Goal: Task Accomplishment & Management: Use online tool/utility

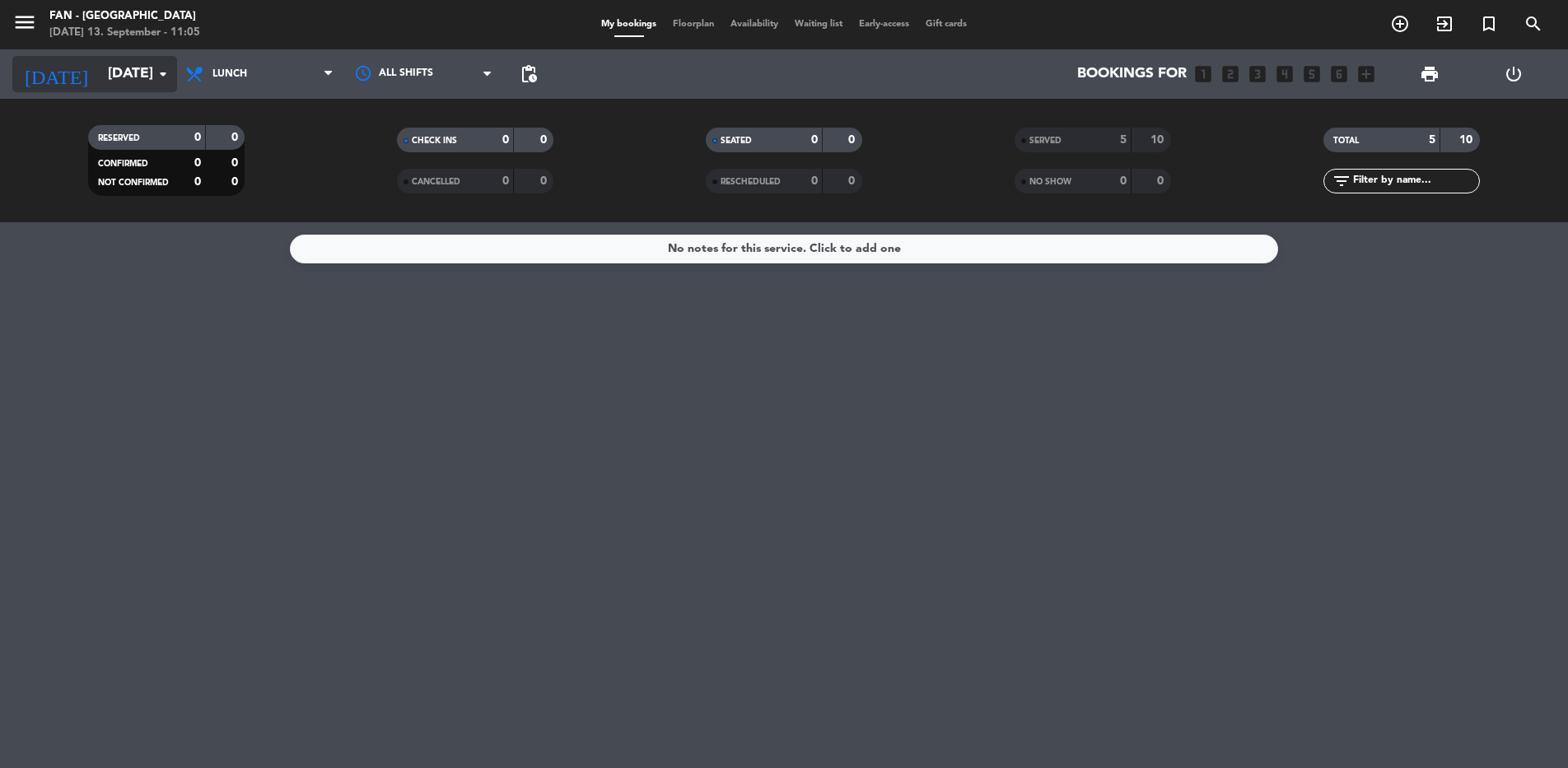
click at [132, 76] on input "[DATE]" at bounding box center [196, 73] width 191 height 33
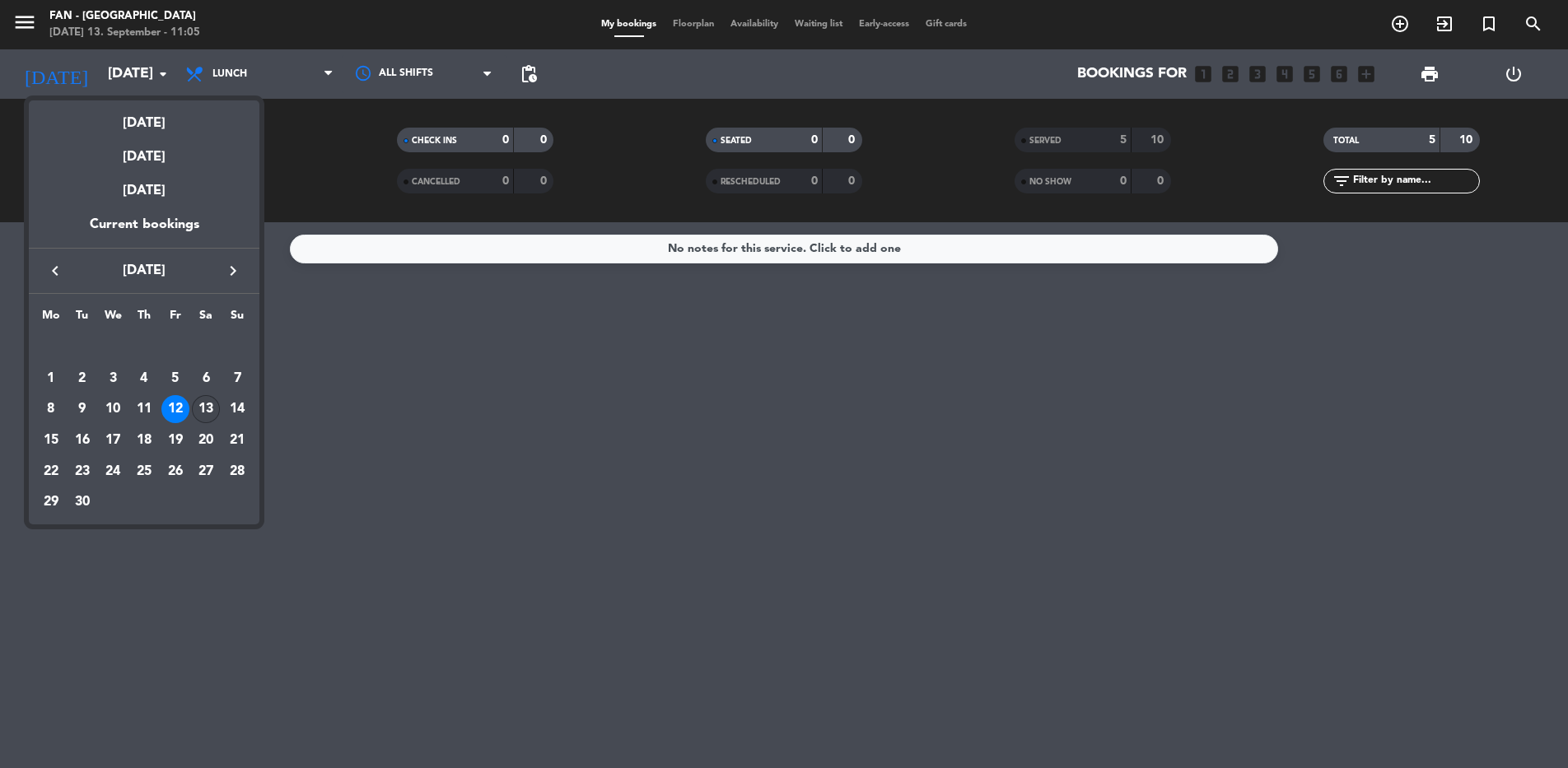
click at [202, 404] on div "13" at bounding box center [206, 409] width 28 height 28
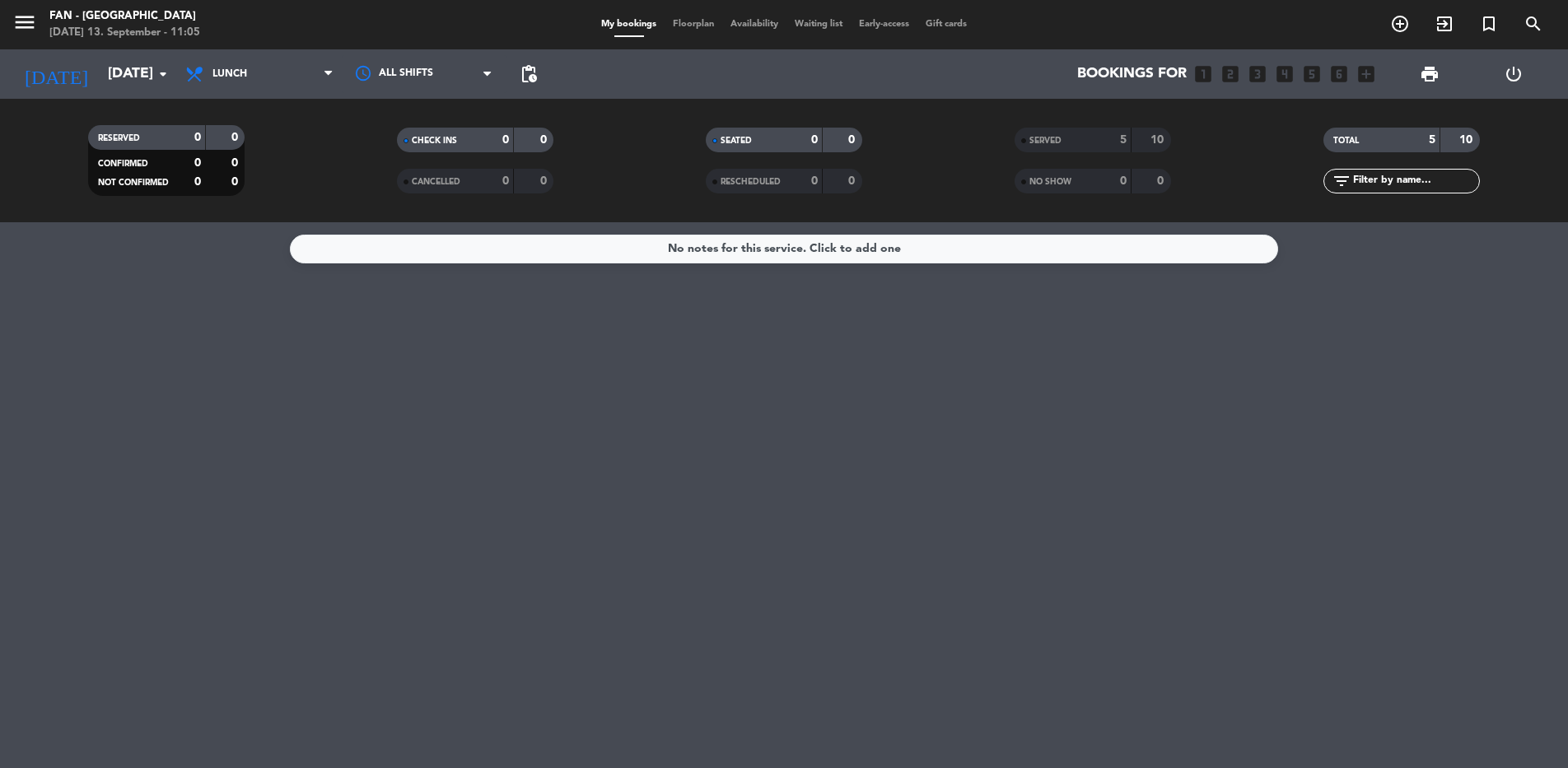
type input "[DATE]"
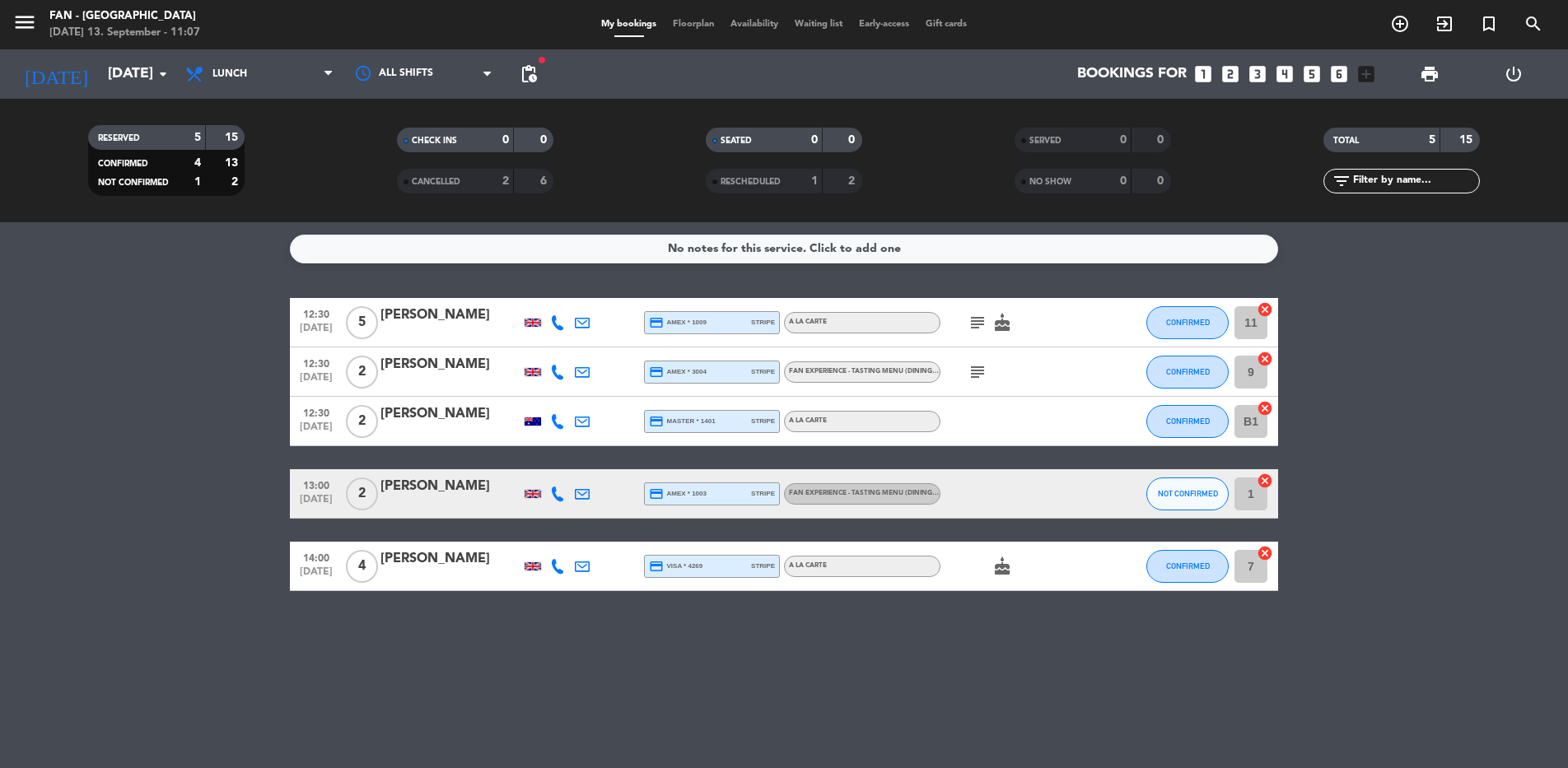
click at [689, 34] on div "menu Fan - [GEOGRAPHIC_DATA] [DATE] 13. September - 11:07 My bookings Floorplan…" at bounding box center [784, 25] width 1568 height 50
click at [690, 24] on span "Floorplan" at bounding box center [693, 24] width 57 height 9
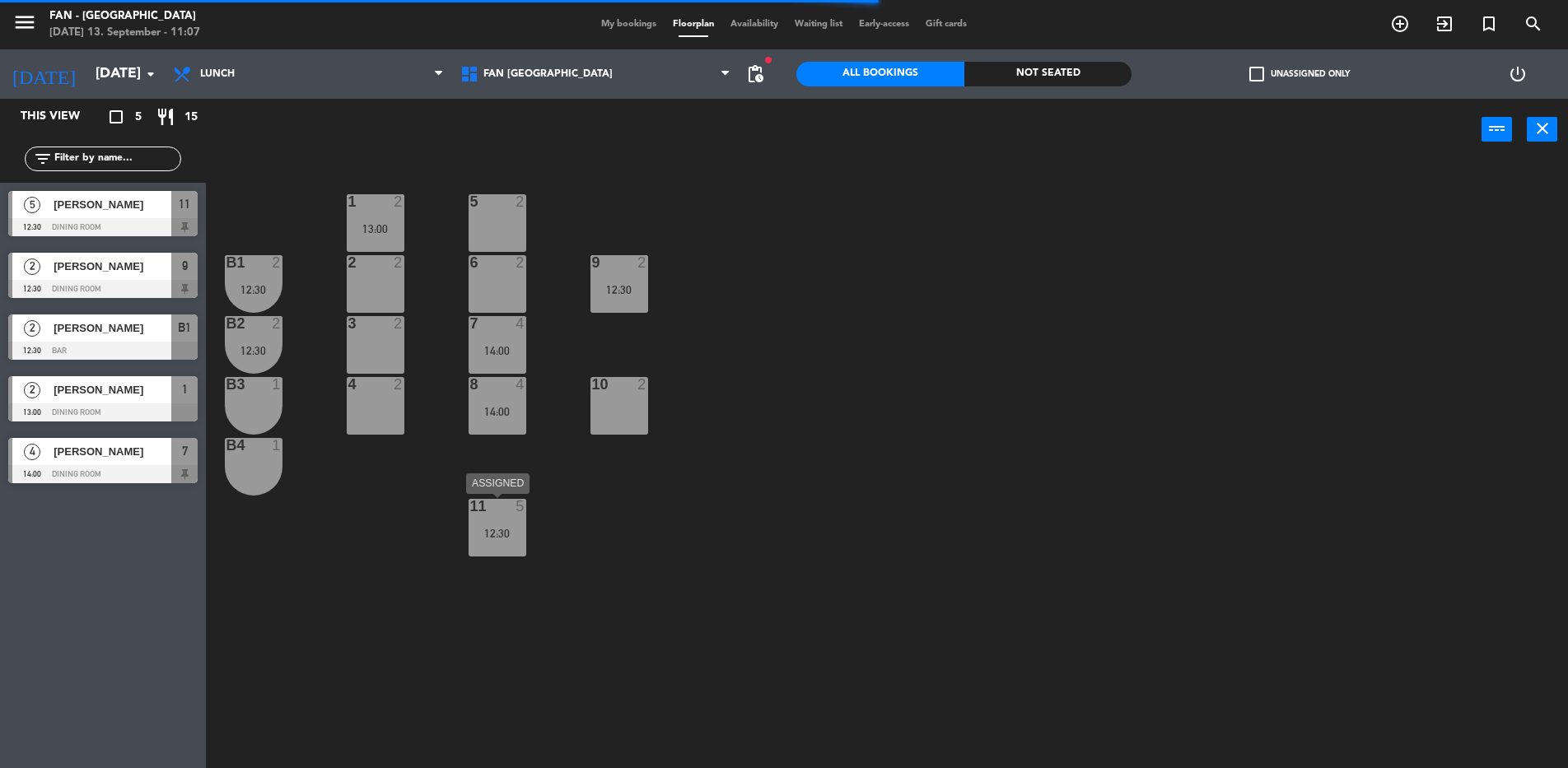
click at [488, 542] on div "11 5 12:30" at bounding box center [496, 527] width 57 height 57
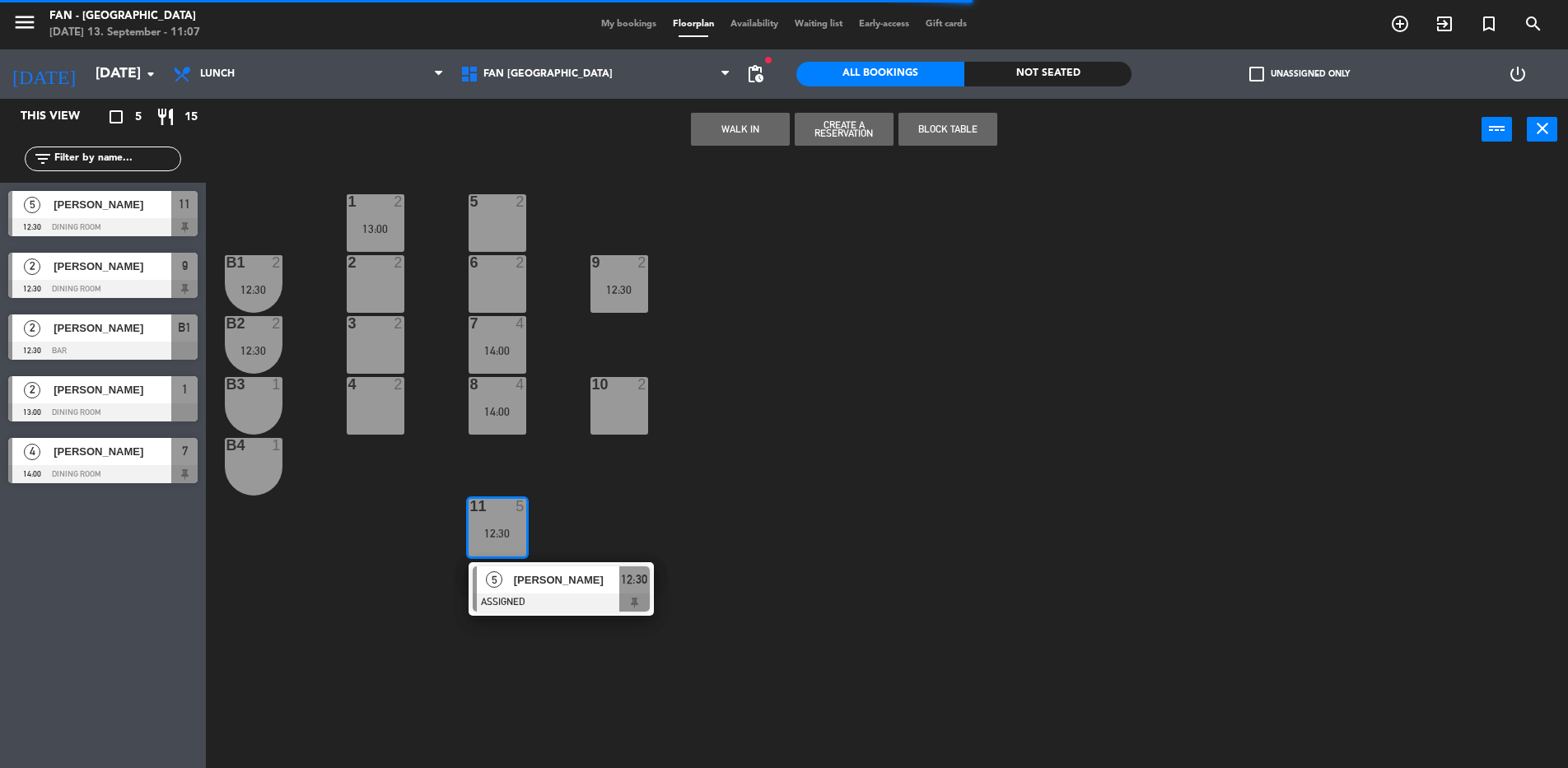
click at [590, 517] on div "1 2 13:00 5 2 B1 2 12:30 2 2 9 2 12:30 6 2 B2 2 12:30 3 2 7 4 14:00 B3 1 10 2 4…" at bounding box center [895, 468] width 1347 height 607
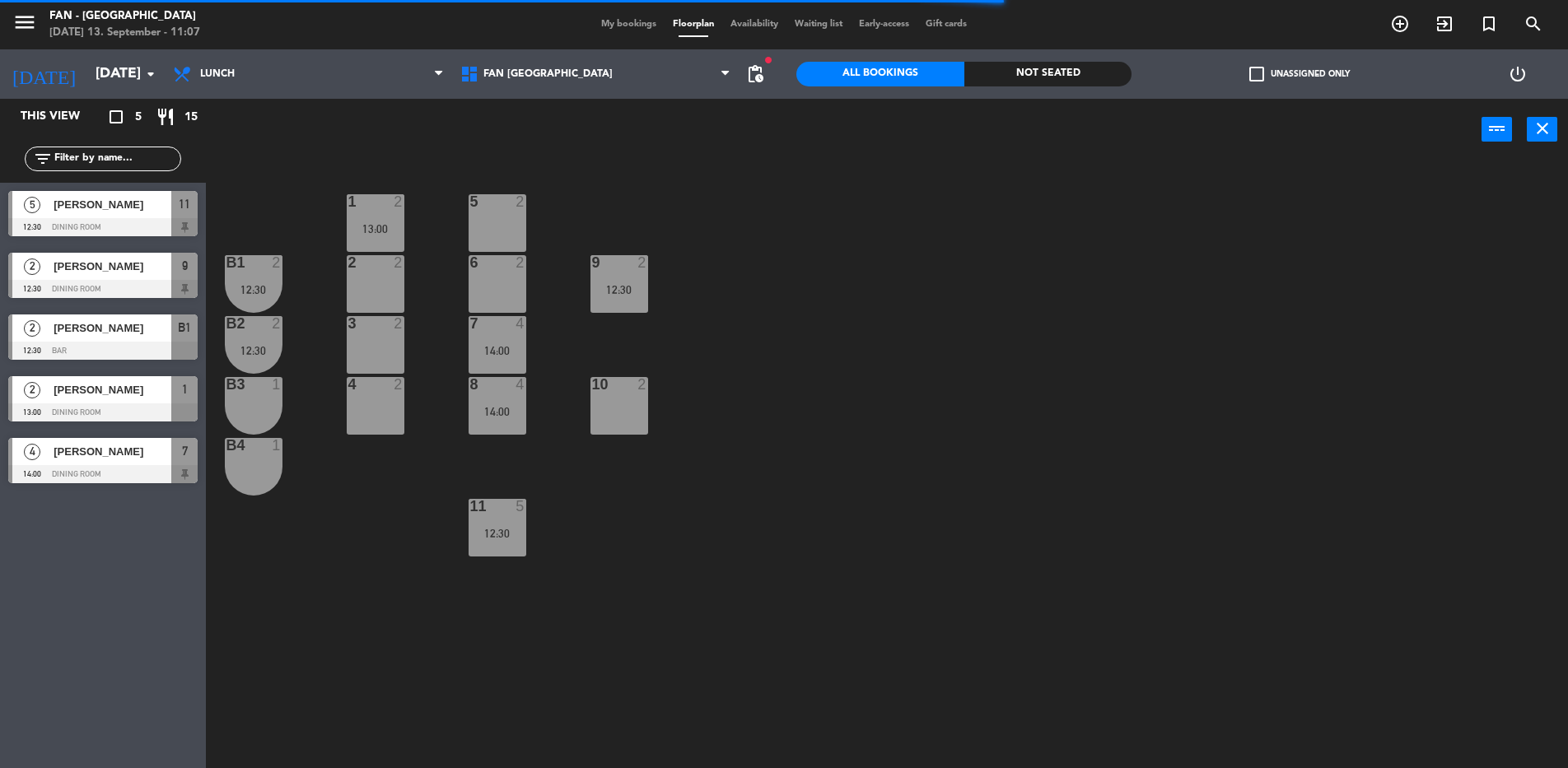
click at [503, 402] on div "8 4 14:00" at bounding box center [496, 405] width 57 height 57
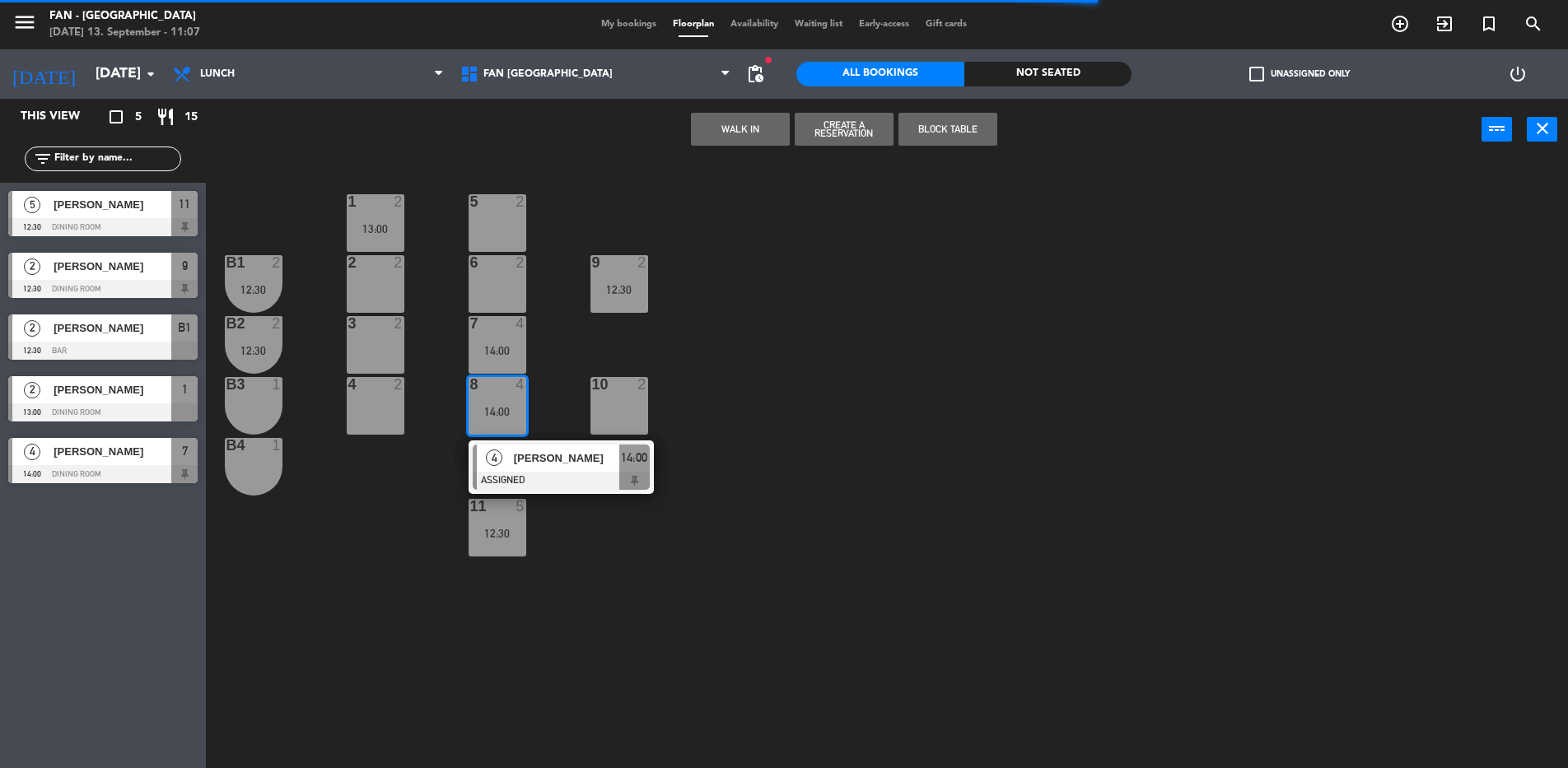
click at [368, 488] on div "1 2 13:00 5 2 B1 2 12:30 2 2 9 2 12:30 6 2 B2 2 12:30 3 2 7 4 14:00 B3 1 10 2 4…" at bounding box center [895, 468] width 1347 height 607
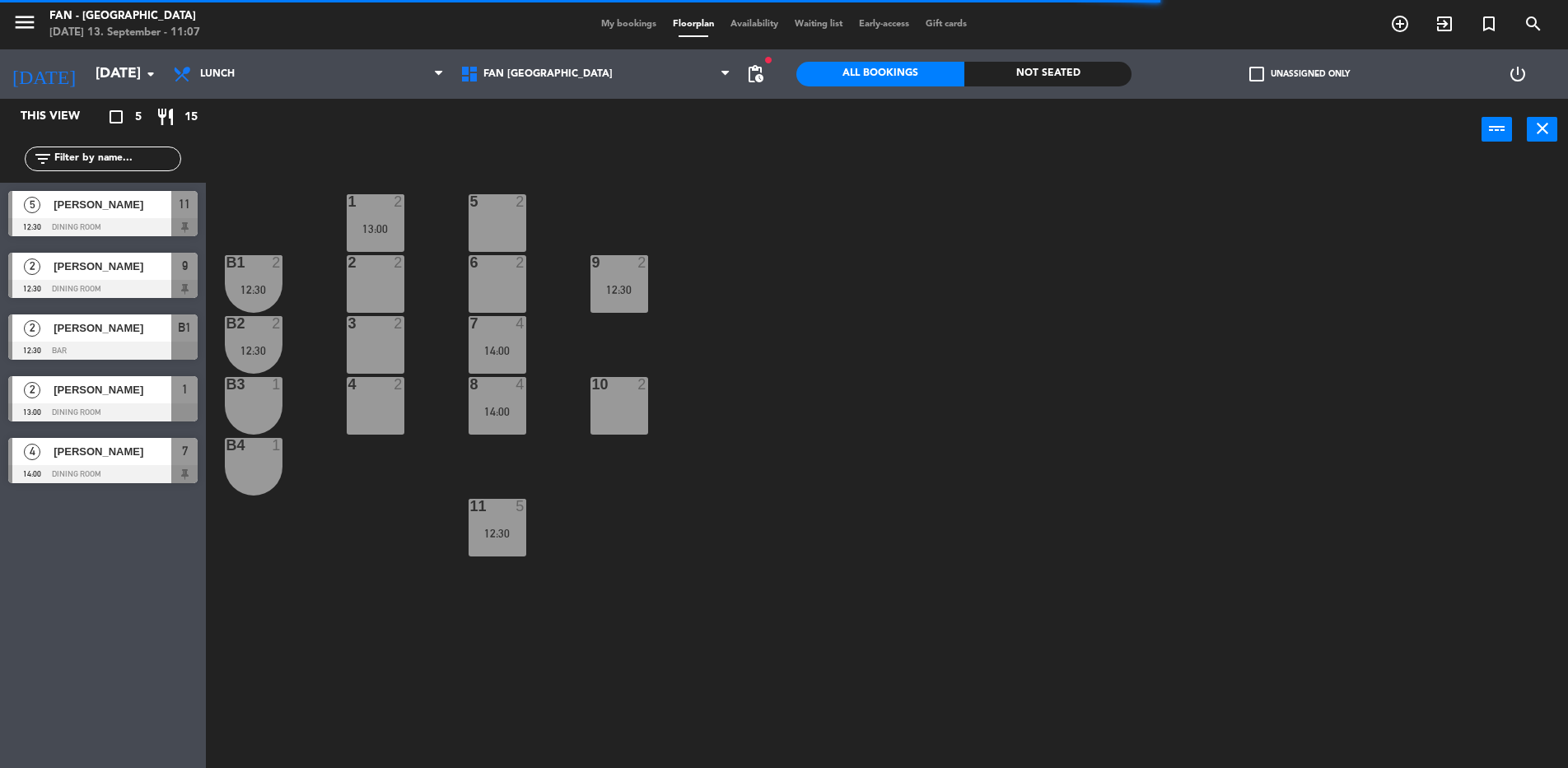
click at [615, 288] on div "12:30" at bounding box center [619, 289] width 57 height 11
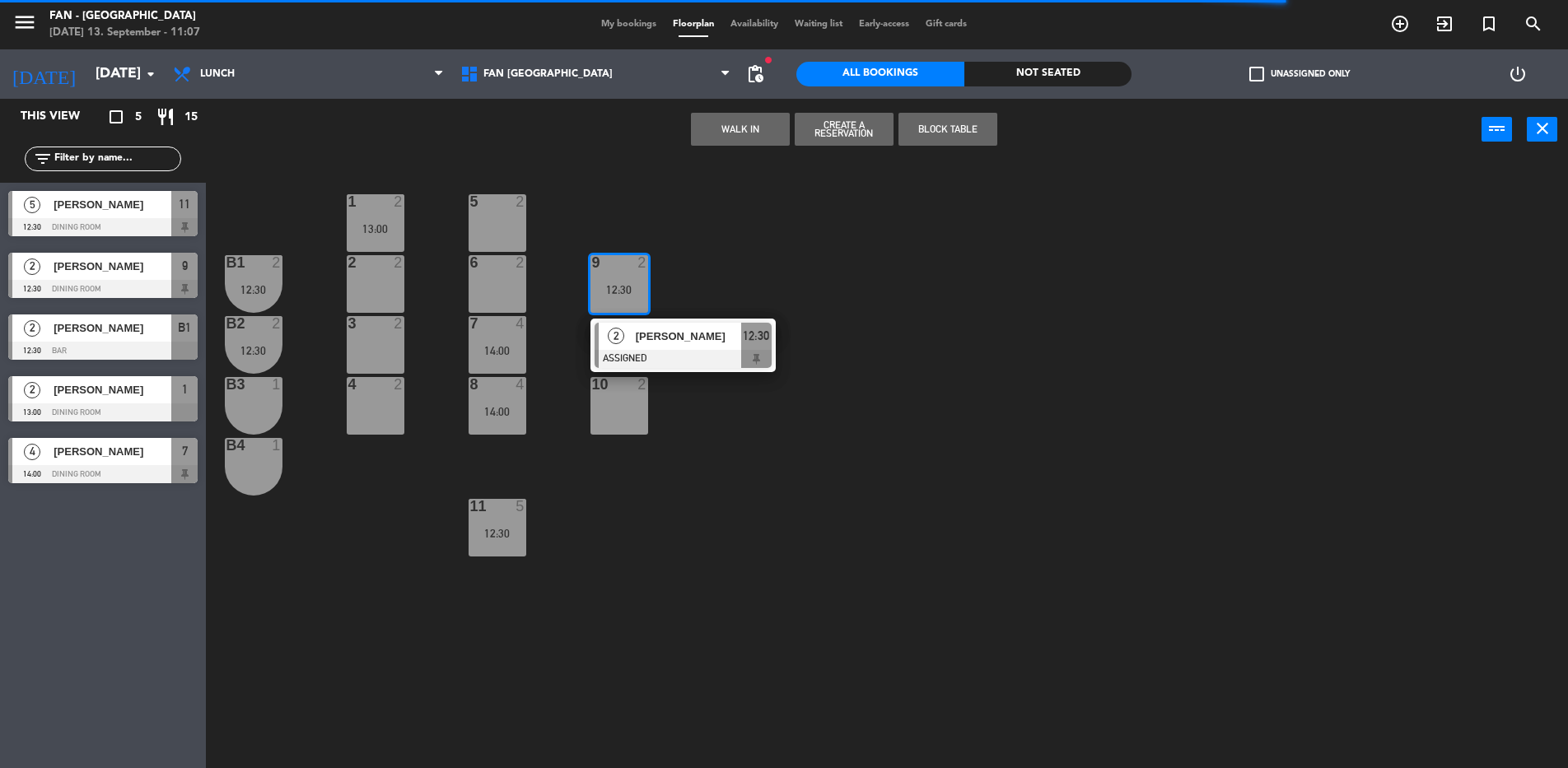
click at [402, 471] on div "1 2 13:00 5 2 B1 2 12:30 2 2 9 2 12:30 2 [PERSON_NAME] ASSIGNED 12:30 6 2 B2 2 …" at bounding box center [895, 468] width 1347 height 607
